Goal: Use online tool/utility: Utilize a website feature to perform a specific function

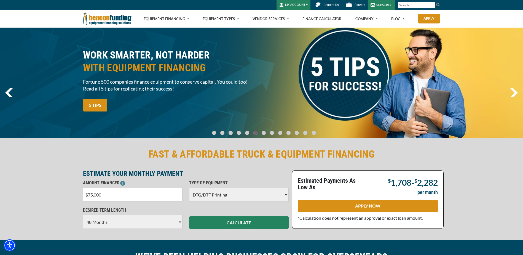
select select "10"
select select "48"
click at [41, 194] on div "FAST & AFFORDABLE TRUCK & EQUIPMENT FINANCING ESTIMATE YOUR MONTHLY PAYMENT AMO…" at bounding box center [261, 188] width 523 height 103
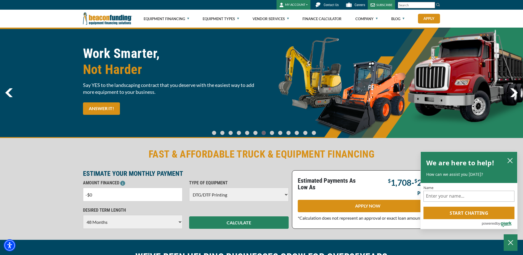
click at [87, 193] on input "-$0" at bounding box center [132, 194] width 99 height 14
click at [98, 196] on input "$0" at bounding box center [132, 194] width 99 height 14
type input "$90,000"
click at [201, 197] on select "Choose Backhoe Boom/Bucket Truck Chipper Commercial Mower Crane DTG/DTF Printin…" at bounding box center [238, 194] width 99 height 14
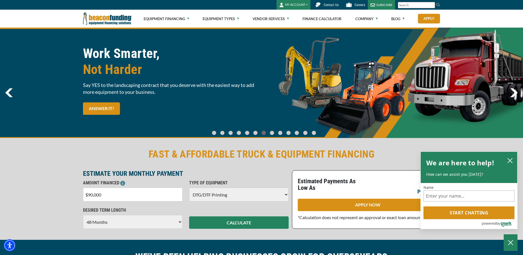
select select "5"
click at [189, 187] on select "Choose Backhoe Boom/Bucket Truck Chipper Commercial Mower Crane DTG/DTF Printin…" at bounding box center [238, 194] width 99 height 14
click at [155, 222] on select "Choose 36 Months 48 Months 60 Months" at bounding box center [132, 222] width 99 height 14
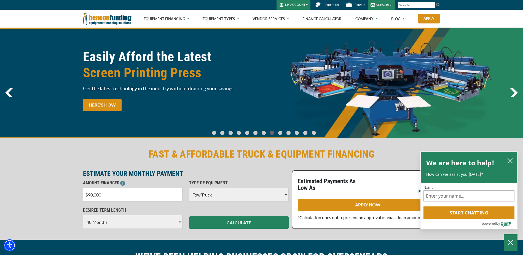
select select "60"
click at [83, 215] on select "Choose 36 Months 48 Months 60 Months" at bounding box center [132, 222] width 99 height 14
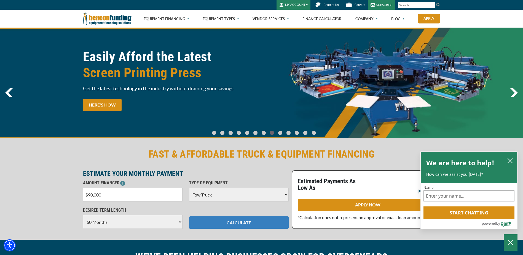
click at [226, 224] on button "CALCULATE" at bounding box center [238, 222] width 99 height 12
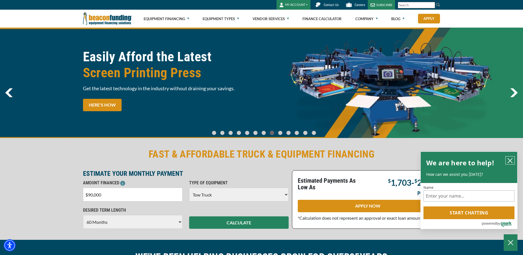
click at [509, 158] on icon "close chatbox" at bounding box center [510, 161] width 6 height 6
